Goal: Communication & Community: Share content

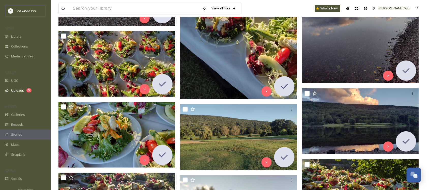
scroll to position [505, 0]
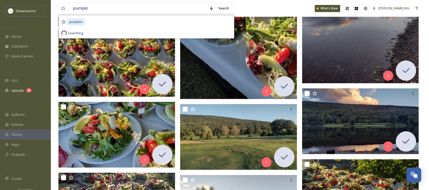
type input "pumpkin"
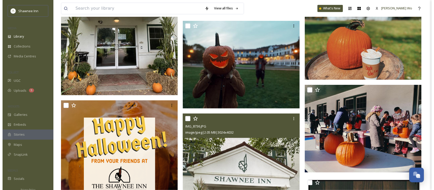
scroll to position [2098, 0]
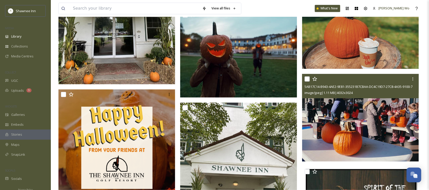
click at [364, 125] on img at bounding box center [360, 118] width 117 height 88
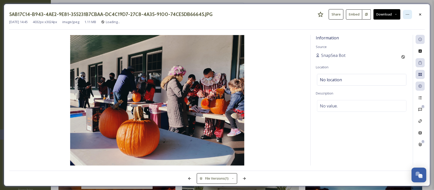
click at [408, 13] on icon at bounding box center [408, 14] width 4 height 4
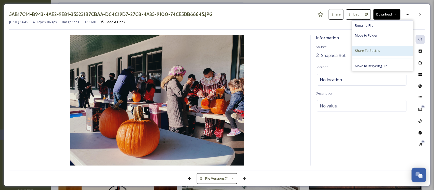
click at [378, 50] on span "Share To Socials" at bounding box center [367, 50] width 25 height 5
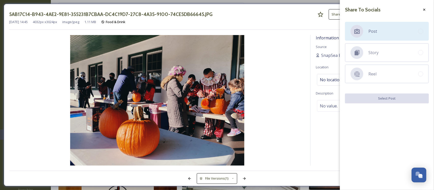
click at [381, 27] on div "Post" at bounding box center [387, 31] width 84 height 19
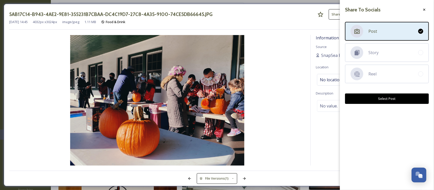
click at [377, 100] on button "Select Post" at bounding box center [387, 99] width 84 height 10
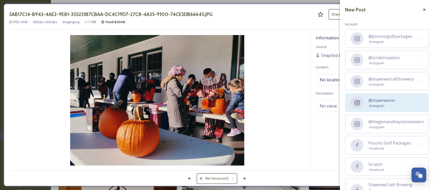
click at [380, 103] on span "- Instagram" at bounding box center [381, 105] width 27 height 5
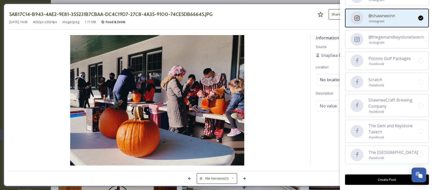
click at [384, 182] on button "Create Post" at bounding box center [387, 180] width 84 height 10
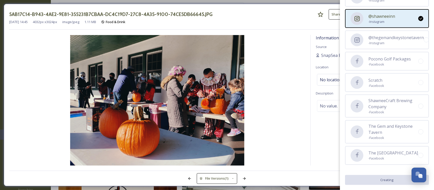
scroll to position [84, 0]
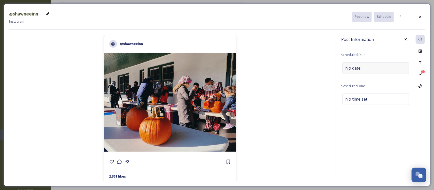
click at [378, 65] on div "No date" at bounding box center [375, 68] width 67 height 12
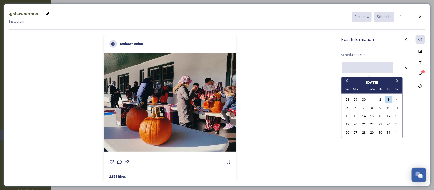
click at [359, 67] on input "text" at bounding box center [367, 67] width 51 height 11
click at [346, 107] on div "5" at bounding box center [347, 107] width 7 height 7
type input "[DATE]"
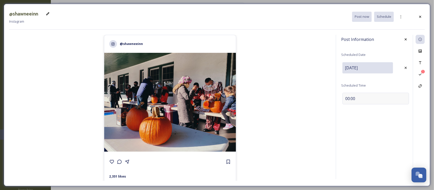
click at [379, 96] on div "00:00" at bounding box center [375, 99] width 67 height 12
click at [345, 99] on input "15:58" at bounding box center [358, 98] width 34 height 12
type input "12:00"
click at [404, 98] on icon at bounding box center [406, 98] width 4 height 4
click at [419, 61] on icon at bounding box center [420, 63] width 4 height 4
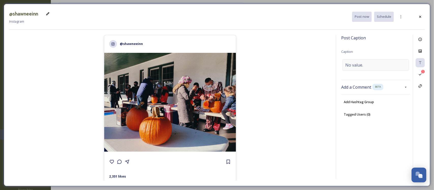
click at [361, 63] on span "No value." at bounding box center [354, 65] width 18 height 6
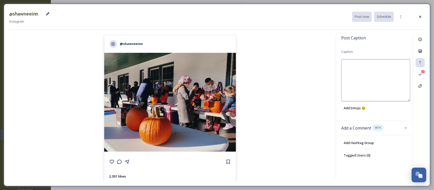
click at [361, 63] on textarea at bounding box center [375, 80] width 69 height 42
paste textarea "[DATE] – [DATE] Join us for nightly fireside marshmallows (with pumpkin mallows…"
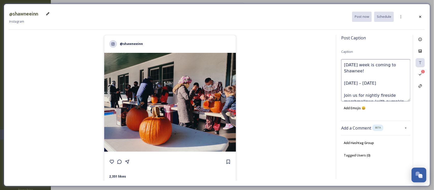
scroll to position [58, 0]
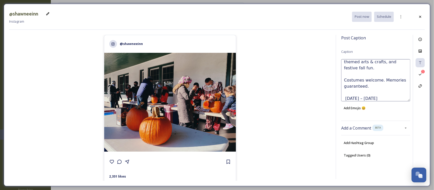
type textarea "[DATE] week is coming to Shawnee! [DATE] – [DATE] Join us for nightly fireside …"
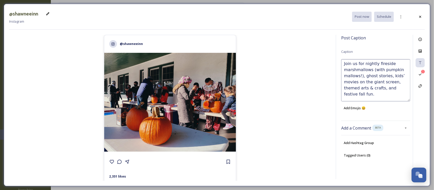
scroll to position [61, 0]
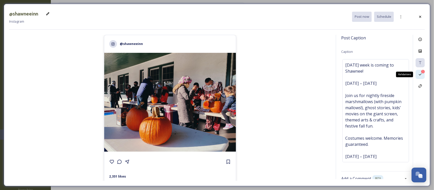
click at [420, 74] on icon at bounding box center [420, 74] width 4 height 4
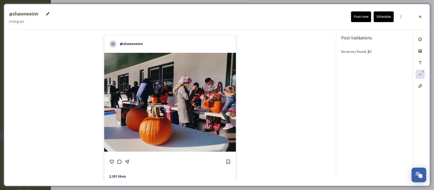
click at [385, 17] on button "Schedule" at bounding box center [384, 16] width 20 height 10
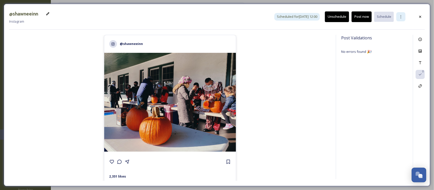
click at [397, 17] on div at bounding box center [400, 16] width 9 height 9
click at [393, 28] on span "Duplicate Post" at bounding box center [392, 27] width 22 height 5
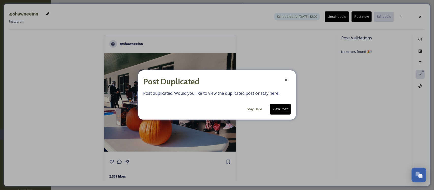
click at [282, 109] on button "View Post" at bounding box center [280, 109] width 21 height 10
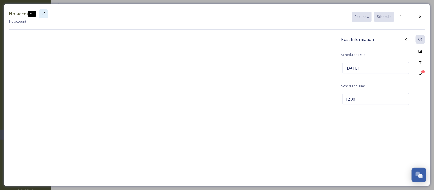
click at [43, 13] on icon at bounding box center [43, 13] width 3 height 3
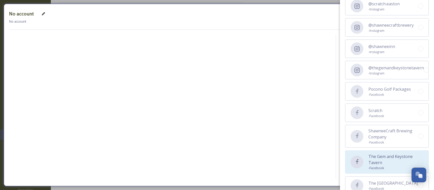
scroll to position [84, 0]
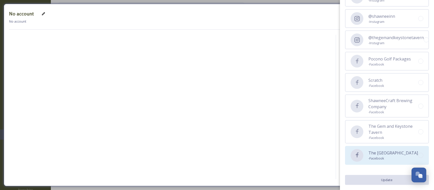
click at [373, 154] on span "The [GEOGRAPHIC_DATA]" at bounding box center [393, 153] width 50 height 6
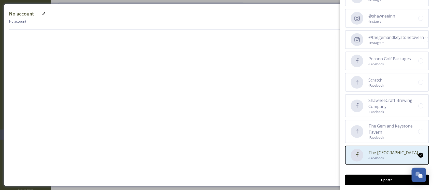
click at [380, 179] on button "Update" at bounding box center [387, 180] width 84 height 10
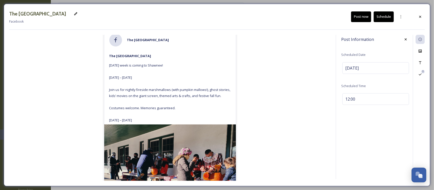
scroll to position [0, 0]
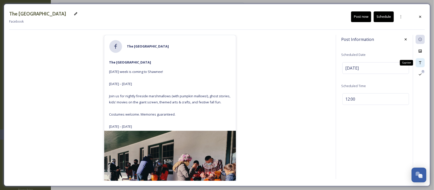
click at [422, 65] on icon at bounding box center [420, 63] width 4 height 4
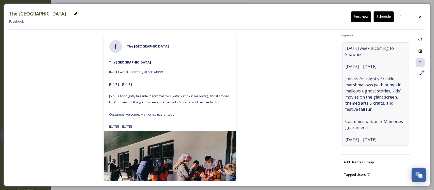
scroll to position [25, 0]
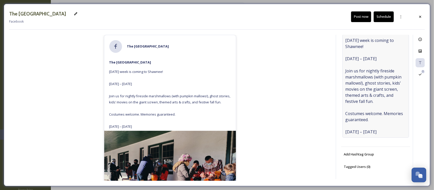
click at [345, 130] on div "[DATE] week is coming to Shawnee! [DATE] – [DATE] Join us for nightly fireside …" at bounding box center [375, 86] width 67 height 103
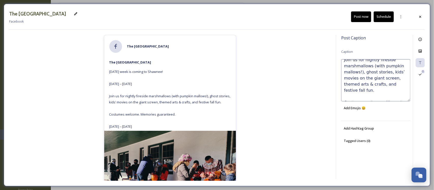
scroll to position [61, 0]
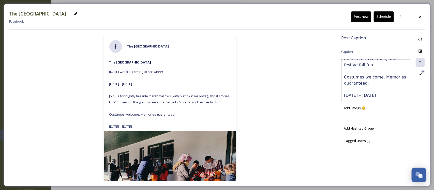
drag, startPoint x: 344, startPoint y: 96, endPoint x: 407, endPoint y: 97, distance: 63.1
click at [407, 97] on textarea "[DATE] week is coming to Shawnee! [DATE] – [DATE] Join us for nightly fireside …" at bounding box center [375, 80] width 69 height 42
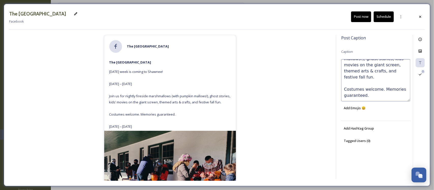
type textarea "[DATE] week is coming to Shawnee! [DATE] – [DATE] Join us for nightly fireside …"
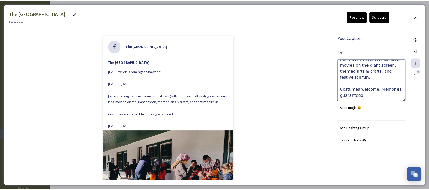
scroll to position [49, 0]
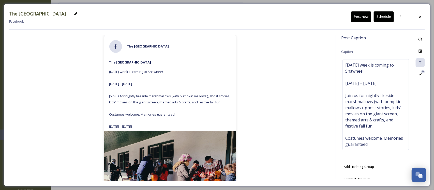
click at [379, 17] on button "Schedule" at bounding box center [384, 16] width 20 height 10
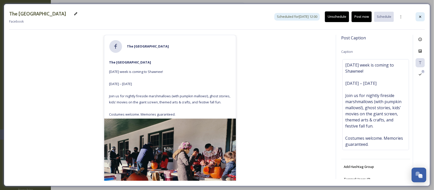
click at [420, 18] on icon at bounding box center [420, 17] width 4 height 4
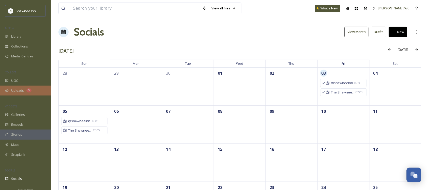
click at [17, 92] on span "Uploads" at bounding box center [17, 90] width 13 height 5
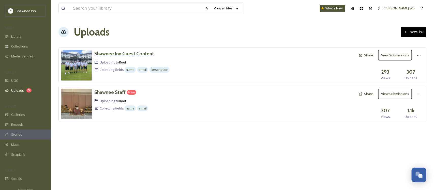
click at [146, 56] on h3 "Shawnee Inn Guest Content" at bounding box center [123, 54] width 59 height 6
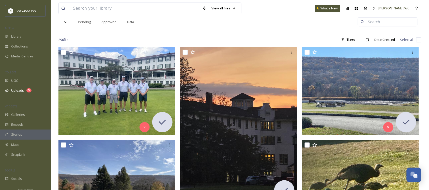
scroll to position [64, 0]
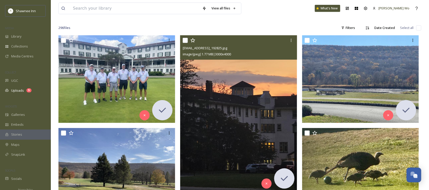
click at [251, 96] on img at bounding box center [238, 113] width 117 height 156
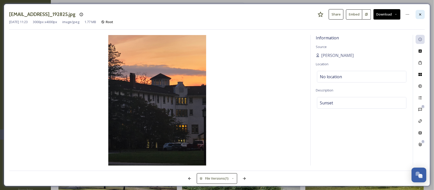
click at [416, 14] on div at bounding box center [420, 14] width 9 height 9
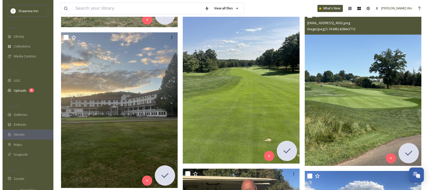
scroll to position [445, 0]
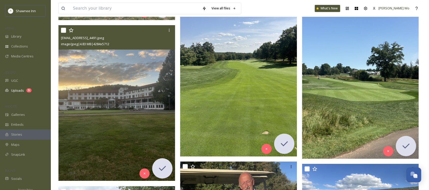
click at [121, 104] on img at bounding box center [116, 103] width 117 height 156
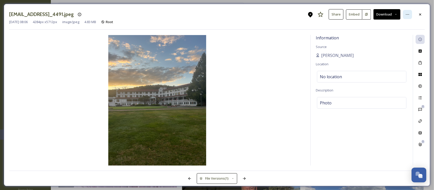
click at [407, 11] on div at bounding box center [407, 14] width 9 height 9
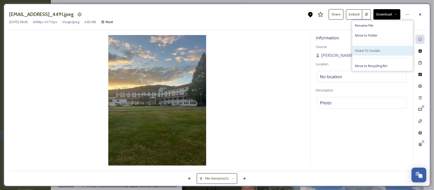
click at [378, 48] on div "Share To Socials" at bounding box center [382, 51] width 61 height 10
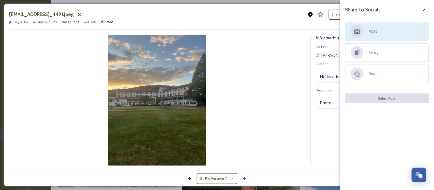
click at [385, 27] on div "Post" at bounding box center [387, 31] width 84 height 19
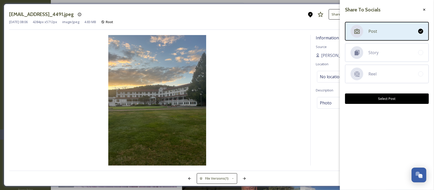
click at [384, 96] on button "Select Post" at bounding box center [387, 99] width 84 height 10
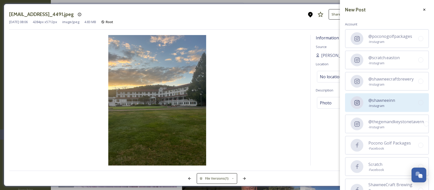
click at [381, 98] on span "@shawneeinn" at bounding box center [381, 100] width 27 height 6
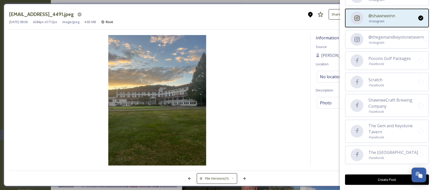
click at [380, 178] on button "Create Post" at bounding box center [387, 180] width 84 height 10
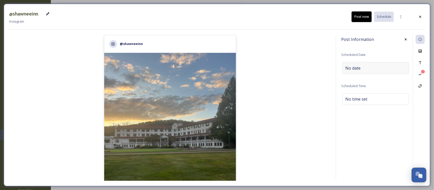
click at [366, 67] on div "No date" at bounding box center [375, 68] width 67 height 12
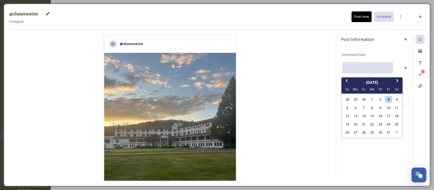
click at [364, 69] on input "text" at bounding box center [367, 67] width 51 height 11
click at [347, 108] on div "5" at bounding box center [347, 107] width 7 height 7
type input "[DATE]"
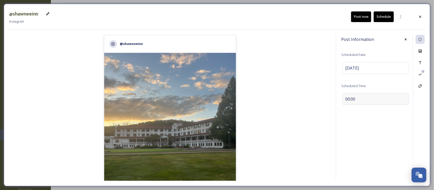
click at [348, 100] on span "00:00" at bounding box center [350, 99] width 10 height 6
click at [348, 99] on input "16:01" at bounding box center [358, 98] width 34 height 12
type input "19:01"
click at [403, 97] on div "Save" at bounding box center [405, 98] width 9 height 9
click at [420, 62] on icon at bounding box center [420, 63] width 4 height 4
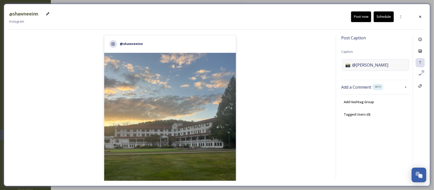
click at [362, 63] on span "📸: @[PERSON_NAME]" at bounding box center [366, 65] width 43 height 6
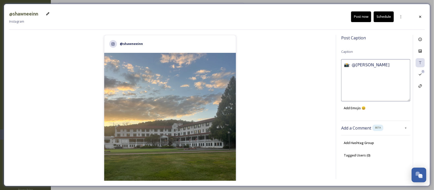
click at [362, 63] on textarea "📸: @[PERSON_NAME]" at bounding box center [375, 80] width 69 height 42
type textarea "Thank you for choosing [PERSON_NAME]! 📸: @[PERSON_NAME]"
click at [385, 15] on button "Schedule" at bounding box center [384, 16] width 20 height 10
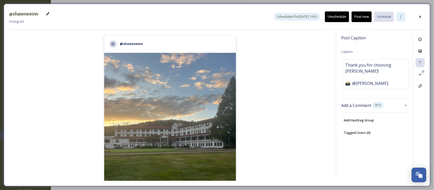
click at [401, 16] on icon at bounding box center [401, 17] width 4 height 4
click at [396, 29] on span "Duplicate Post" at bounding box center [392, 27] width 22 height 5
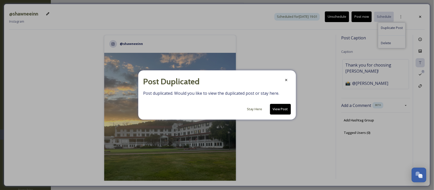
click at [279, 110] on button "View Post" at bounding box center [280, 109] width 21 height 10
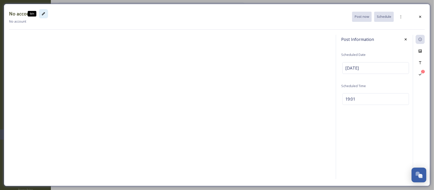
click at [40, 13] on div "Edit" at bounding box center [43, 13] width 9 height 9
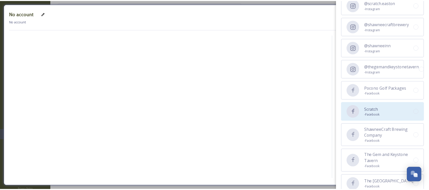
scroll to position [84, 0]
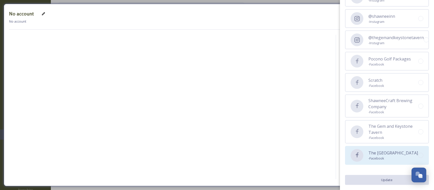
click at [373, 150] on span "The [GEOGRAPHIC_DATA]" at bounding box center [393, 153] width 50 height 6
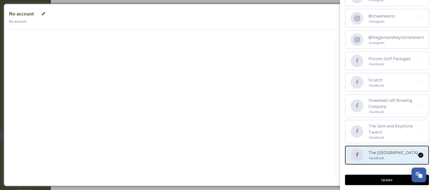
click at [379, 176] on button "Update" at bounding box center [387, 180] width 84 height 10
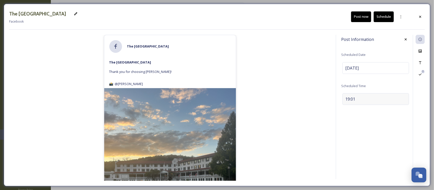
click at [375, 97] on div "19:01" at bounding box center [375, 99] width 67 height 12
click at [409, 101] on div "Save" at bounding box center [405, 98] width 9 height 9
click at [386, 18] on button "Schedule" at bounding box center [384, 16] width 20 height 10
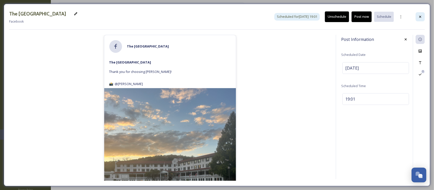
click at [418, 15] on div at bounding box center [420, 16] width 9 height 9
